Goal: Task Accomplishment & Management: Use online tool/utility

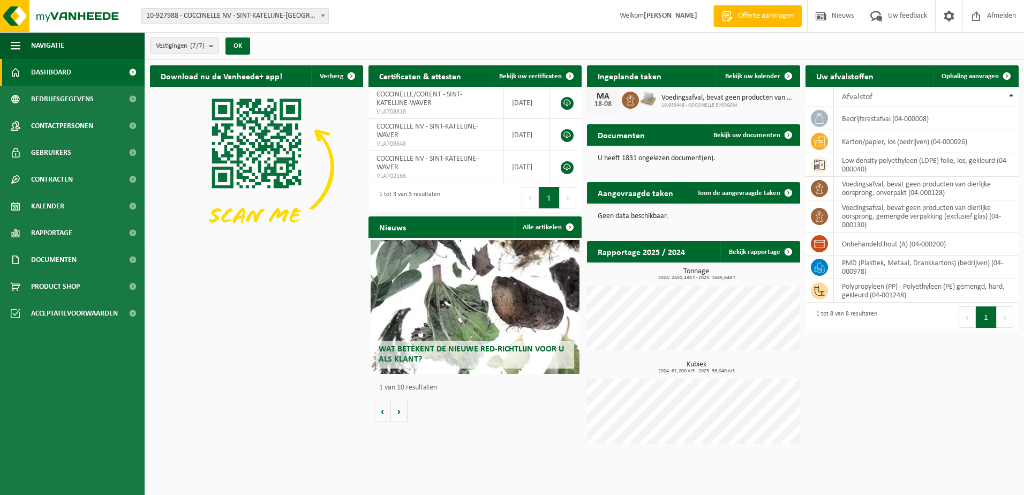
click at [238, 12] on span "10-927988 - COCCINELLE NV - SINT-KATELIJNE-[GEOGRAPHIC_DATA]" at bounding box center [235, 16] width 186 height 15
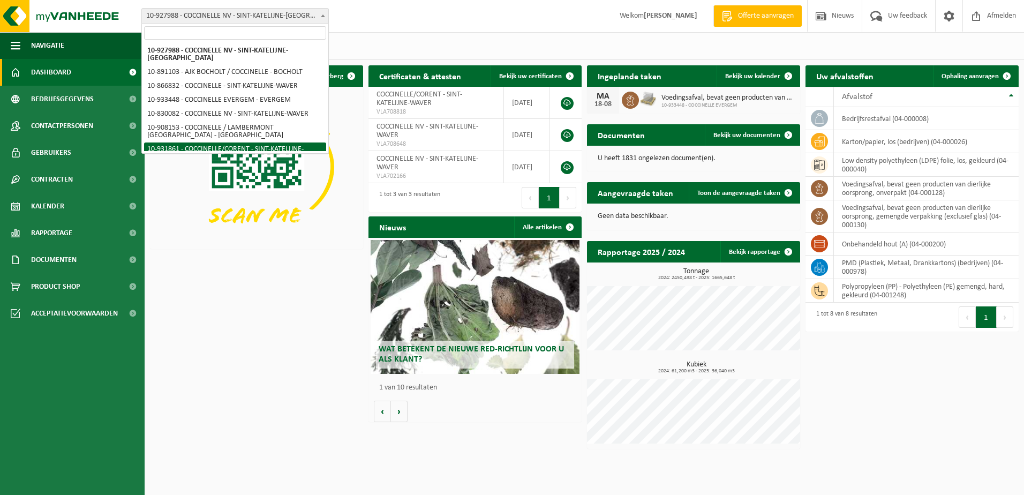
click at [243, 341] on div "Download nu de Vanheede+ app! Verberg Certificaten & attesten Bekijk uw certifi…" at bounding box center [584, 257] width 874 height 394
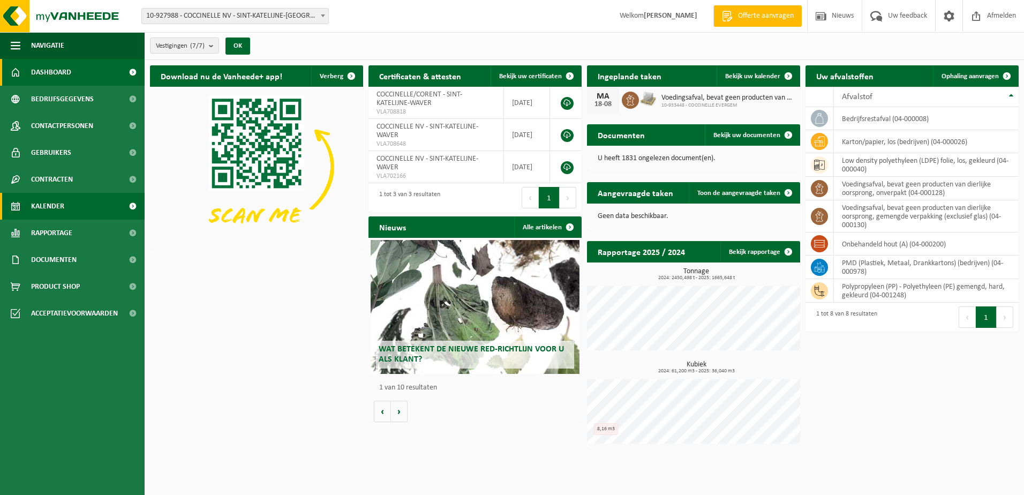
click at [77, 206] on link "Kalender" at bounding box center [72, 206] width 145 height 27
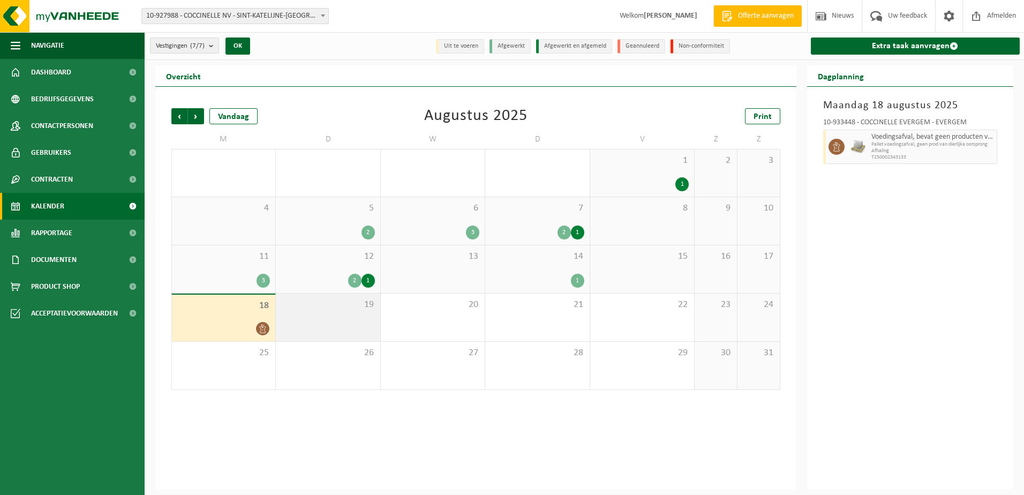
click at [326, 312] on div "19" at bounding box center [328, 318] width 104 height 48
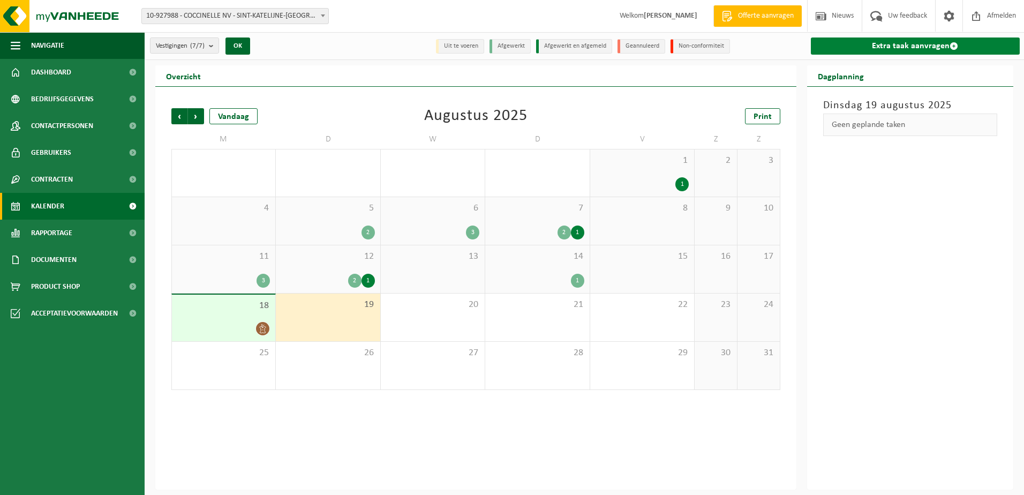
click at [907, 46] on link "Extra taak aanvragen" at bounding box center [915, 45] width 209 height 17
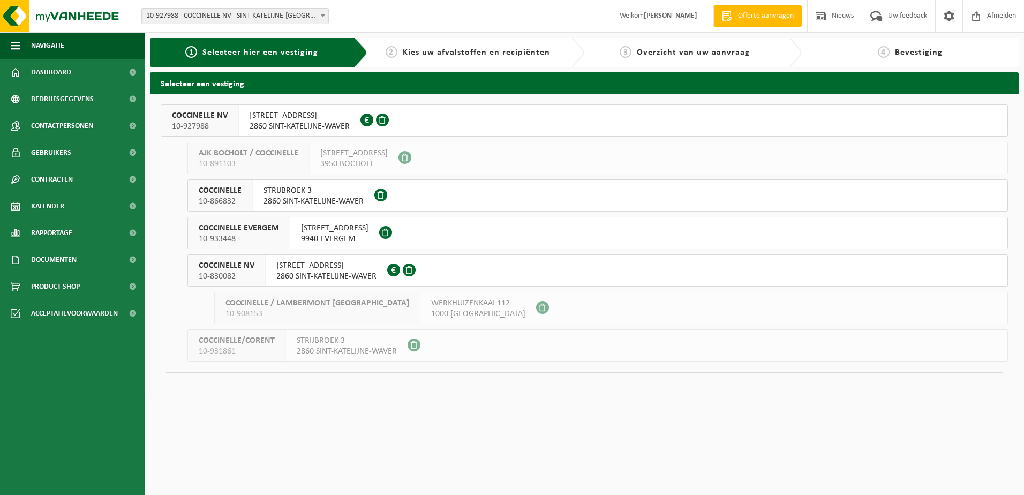
click at [313, 125] on span "2860 SINT-KATELIJNE-WAVER" at bounding box center [300, 126] width 100 height 11
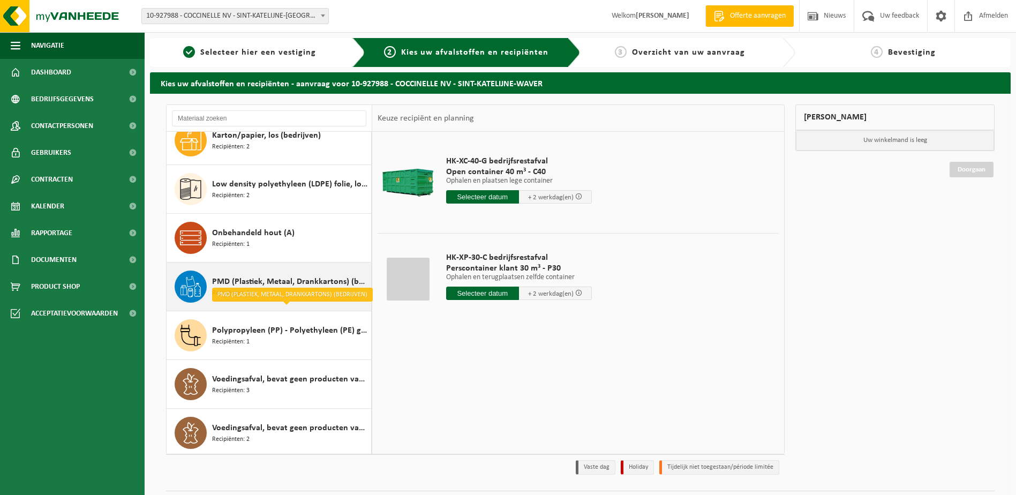
scroll to position [67, 0]
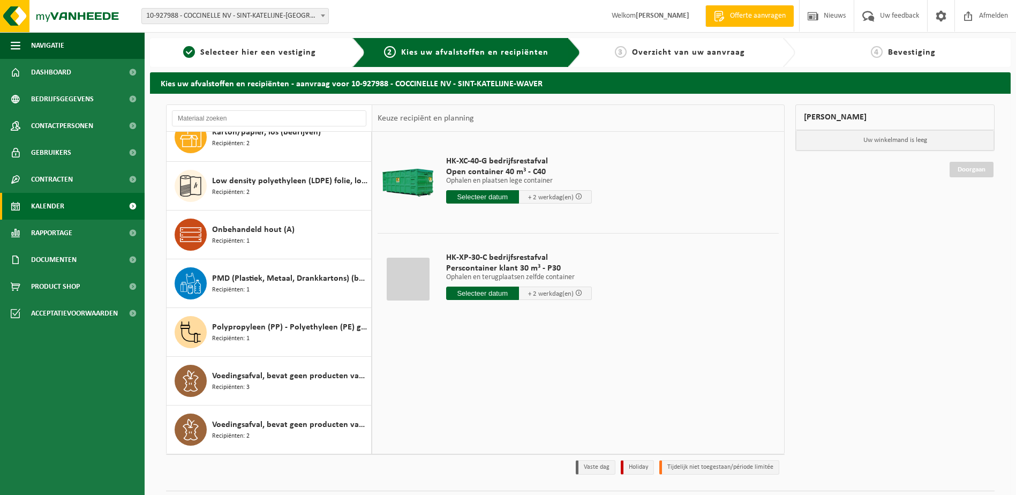
click at [55, 210] on span "Kalender" at bounding box center [47, 206] width 33 height 27
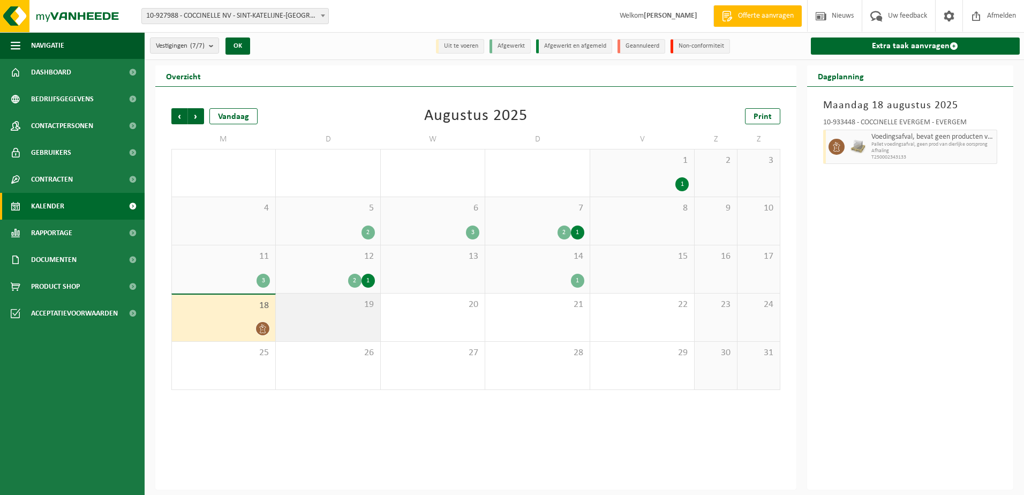
click at [327, 321] on div "19" at bounding box center [328, 318] width 104 height 48
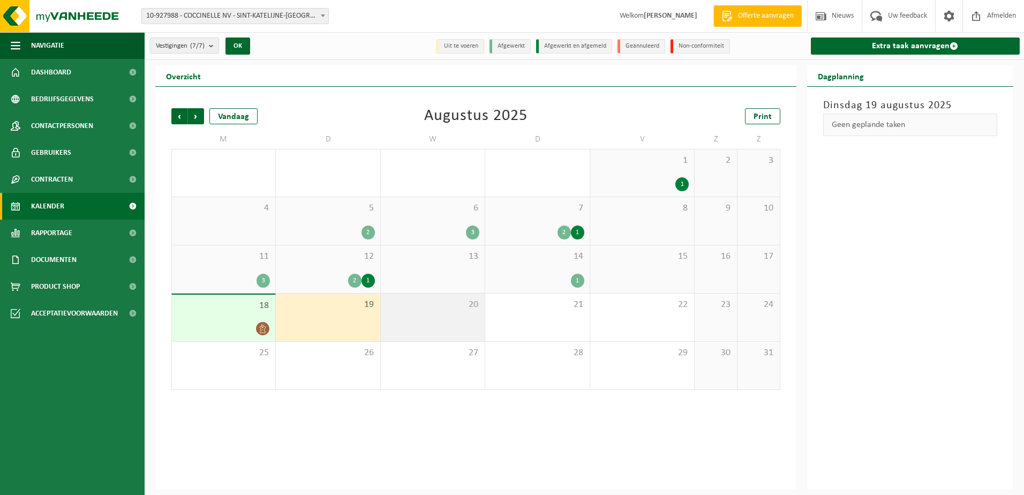
click at [446, 313] on div "20" at bounding box center [433, 318] width 104 height 48
